Goal: Find specific page/section: Find specific page/section

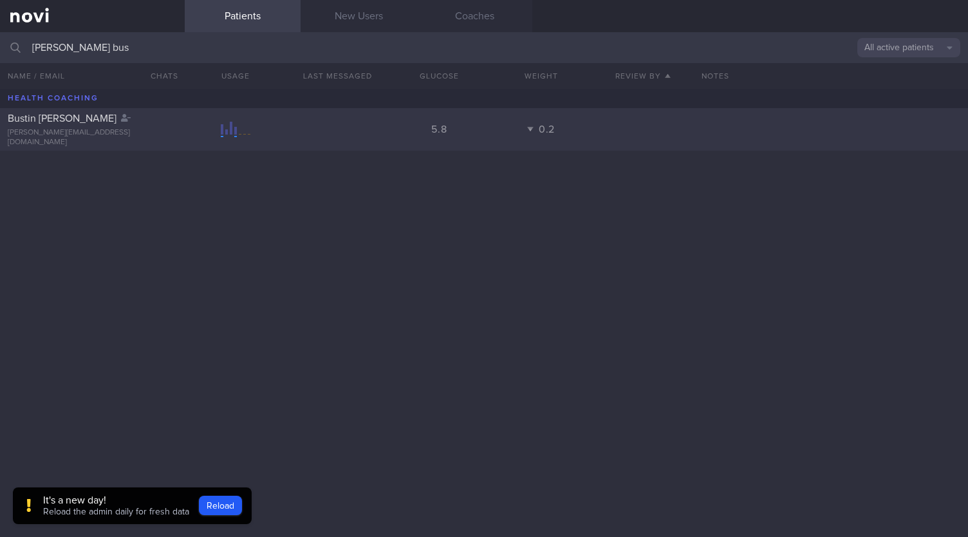
type input "[PERSON_NAME] bus"
click at [127, 132] on div "[PERSON_NAME][EMAIL_ADDRESS][DOMAIN_NAME]" at bounding box center [92, 137] width 169 height 19
select select "9"
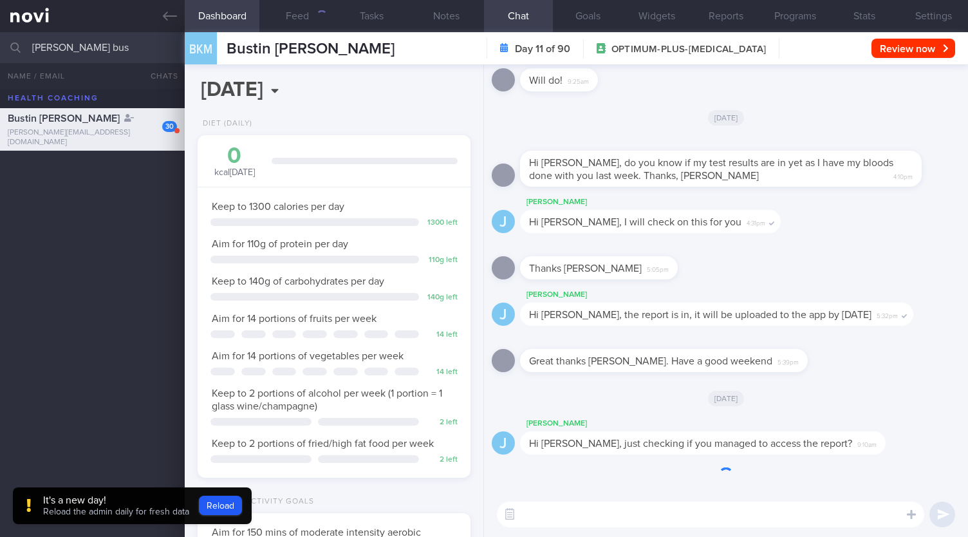
scroll to position [-1659, 0]
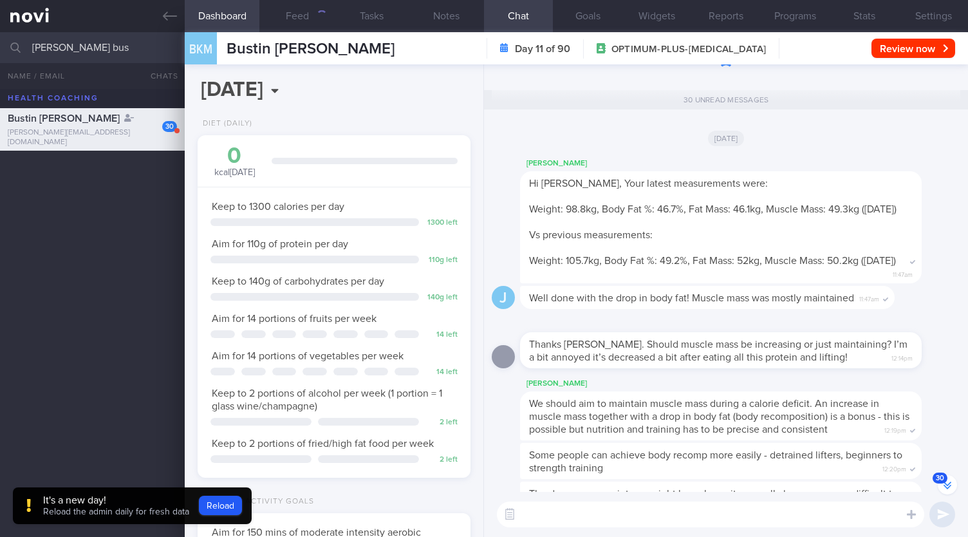
click at [949, 483] on icon "button" at bounding box center [948, 485] width 8 height 8
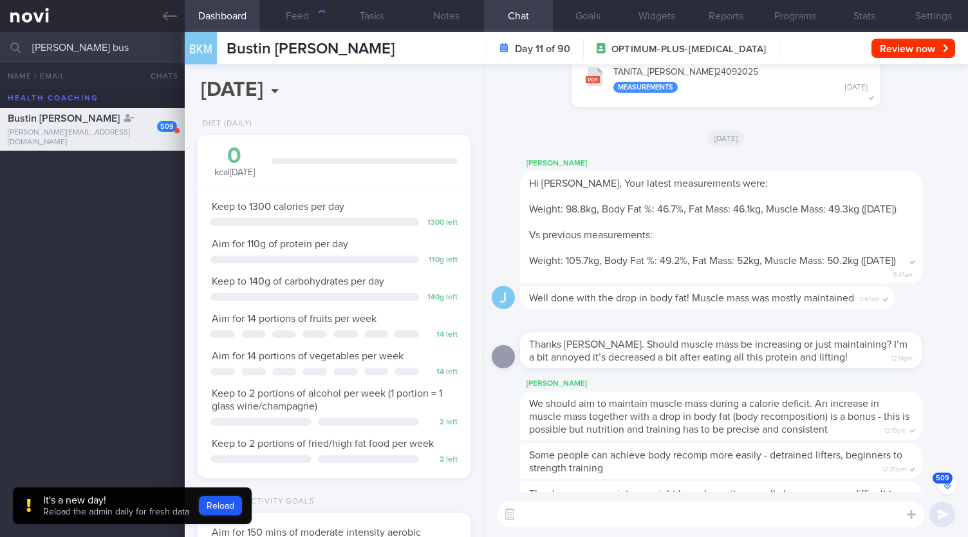
click at [946, 486] on icon "button" at bounding box center [948, 486] width 8 height 5
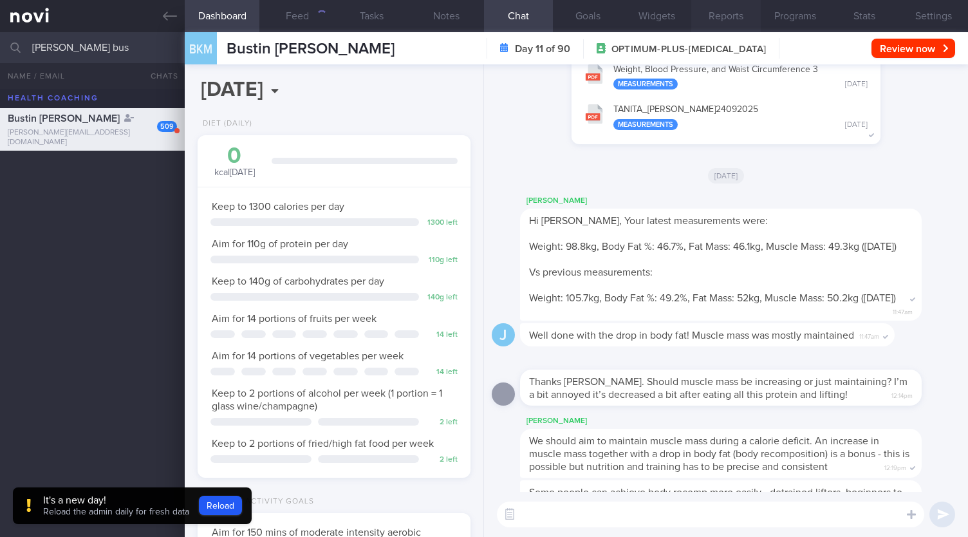
scroll to position [0, 0]
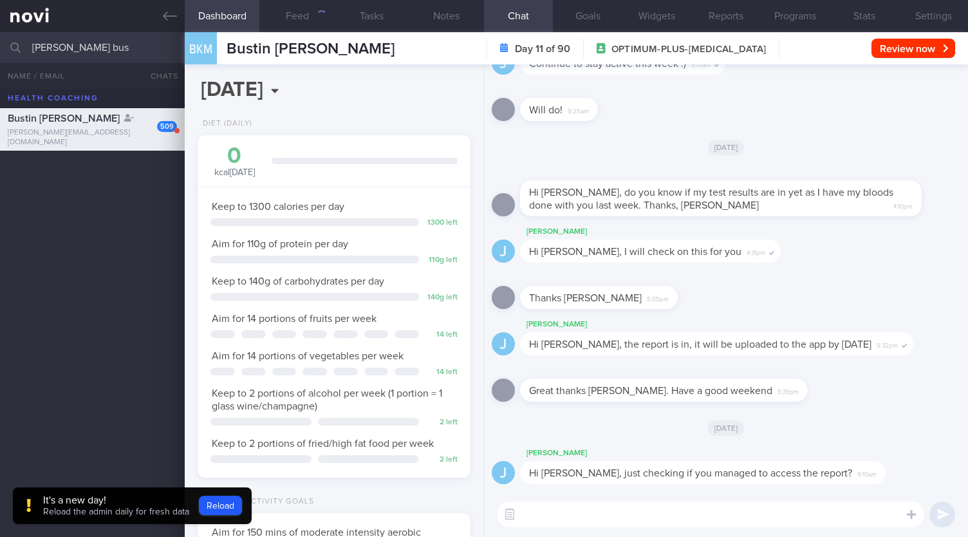
click at [726, 7] on button "Reports" at bounding box center [725, 16] width 69 height 32
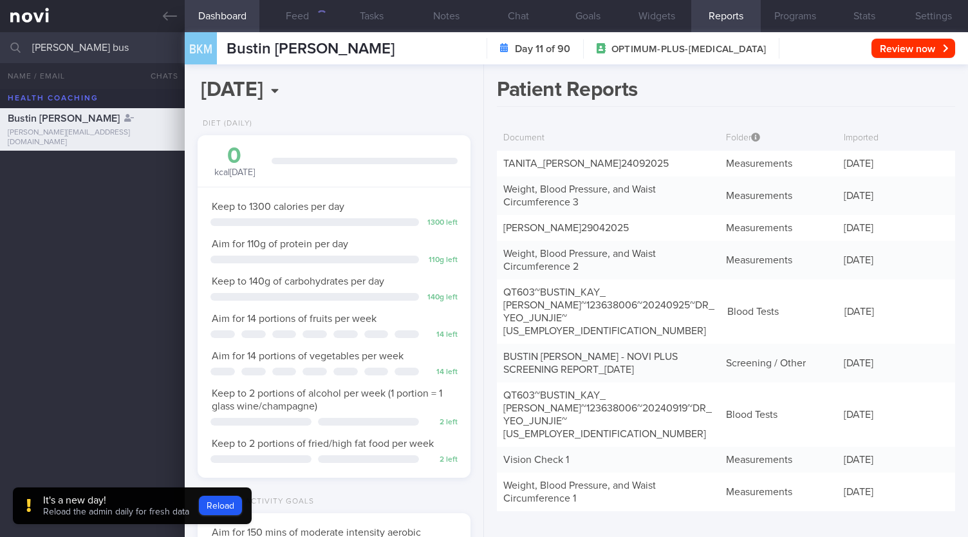
click at [725, 24] on button "Reports" at bounding box center [725, 16] width 69 height 32
drag, startPoint x: 227, startPoint y: 501, endPoint x: 225, endPoint y: 478, distance: 22.6
click at [227, 501] on button "Reload" at bounding box center [220, 505] width 43 height 19
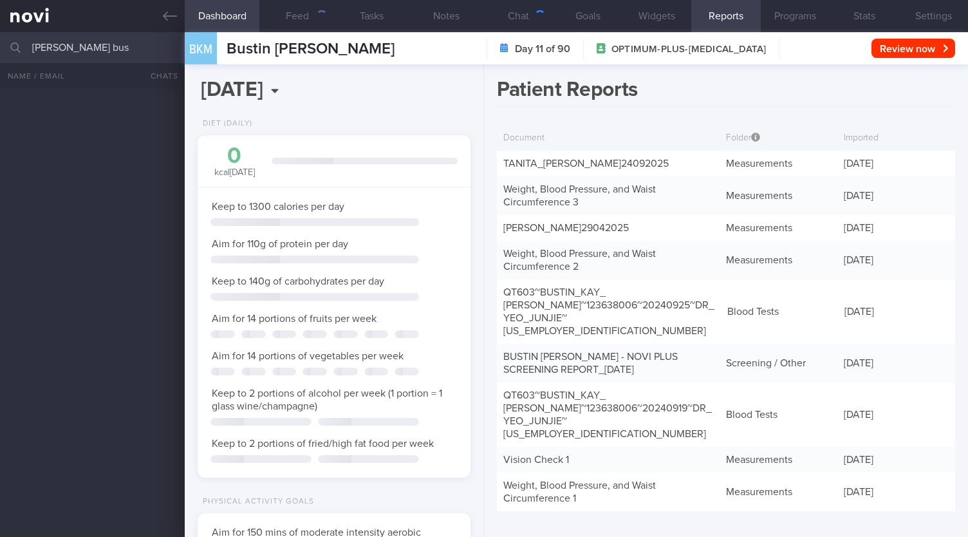
select select "9"
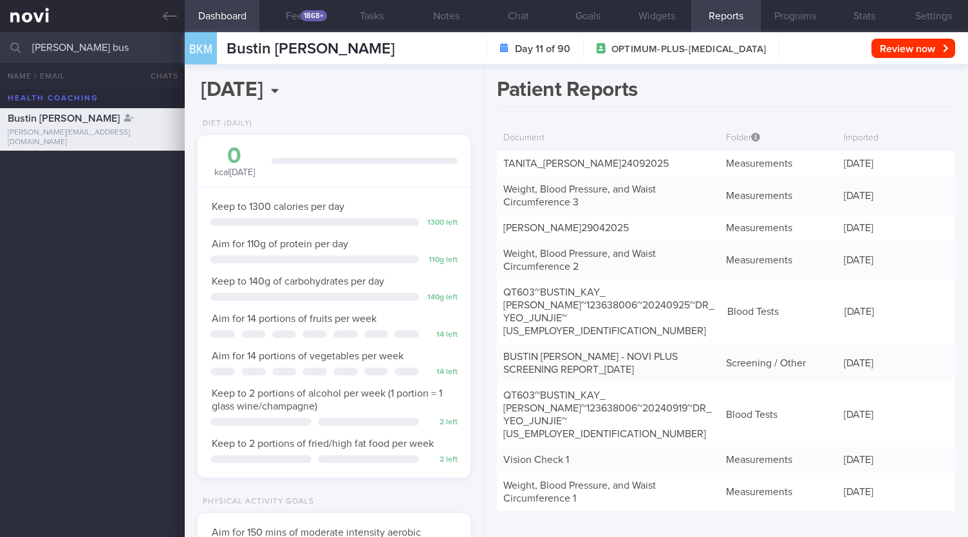
scroll to position [138, 239]
